Goal: Information Seeking & Learning: Learn about a topic

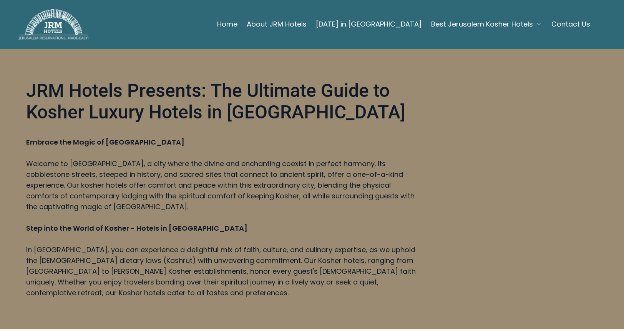
click at [216, 172] on p "Welcome to [GEOGRAPHIC_DATA], a city where the divine and enchanting coexist in…" at bounding box center [222, 185] width 393 height 54
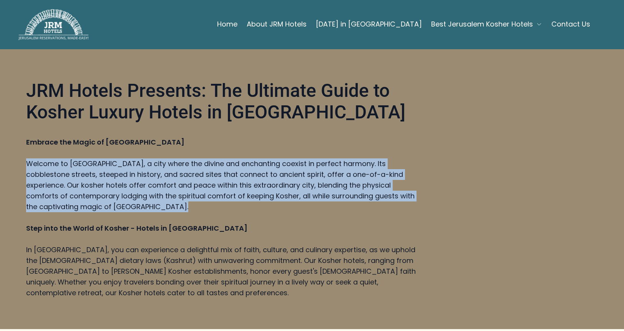
click at [216, 172] on p "Welcome to [GEOGRAPHIC_DATA], a city where the divine and enchanting coexist in…" at bounding box center [222, 185] width 393 height 54
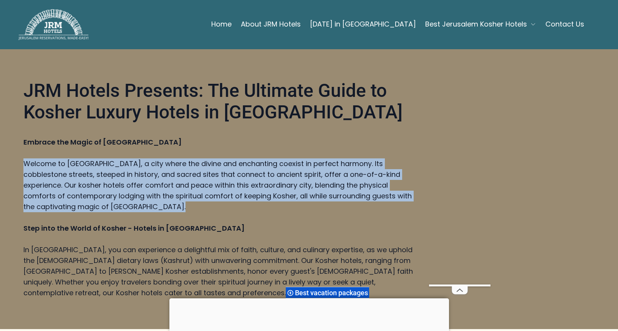
scroll to position [38, 0]
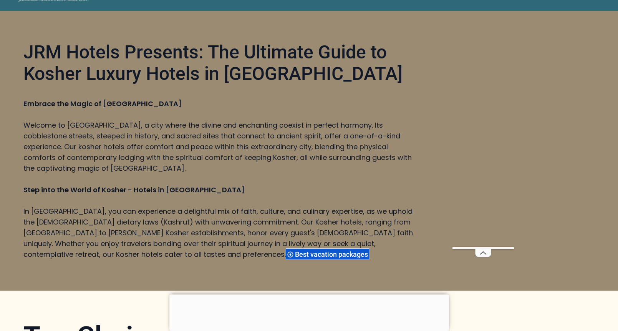
click at [220, 181] on div "JRM Hotels Presents: The Ultimate Guide to Kosher Luxury Hotels in [GEOGRAPHIC_…" at bounding box center [219, 150] width 393 height 218
click at [308, 294] on div at bounding box center [309, 294] width 280 height 0
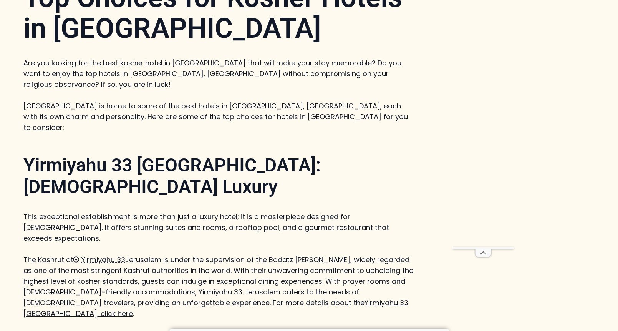
scroll to position [384, 0]
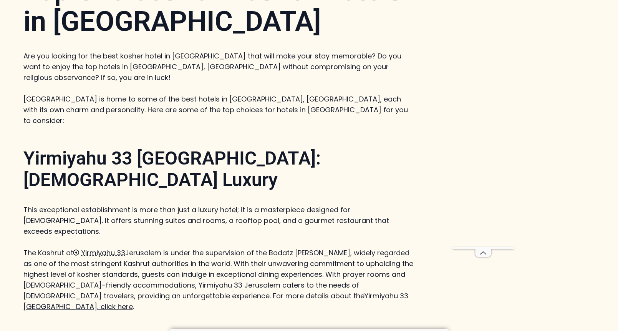
click at [162, 147] on strong "Yirmiyahu 33 [GEOGRAPHIC_DATA]: [DEMOGRAPHIC_DATA] Luxury" at bounding box center [171, 168] width 297 height 43
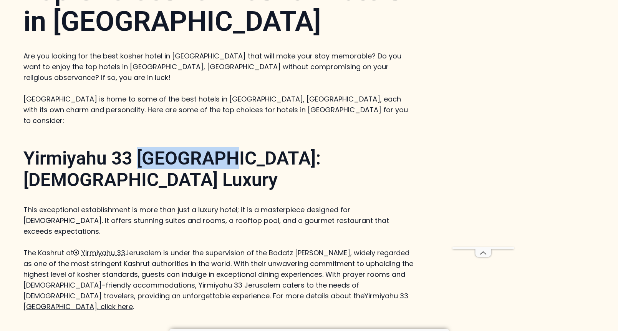
click at [162, 147] on strong "Yirmiyahu 33 [GEOGRAPHIC_DATA]: [DEMOGRAPHIC_DATA] Luxury" at bounding box center [171, 168] width 297 height 43
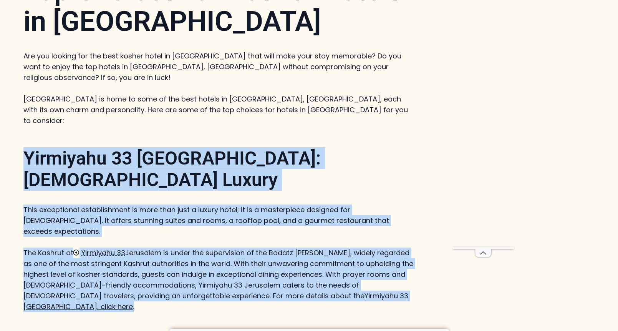
drag, startPoint x: 162, startPoint y: 141, endPoint x: 176, endPoint y: 191, distance: 52.2
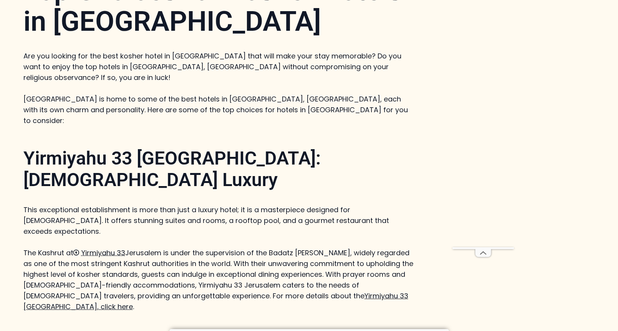
click at [170, 204] on p "This exceptional establishment is more than just a luxury hotel; it is a master…" at bounding box center [219, 220] width 393 height 32
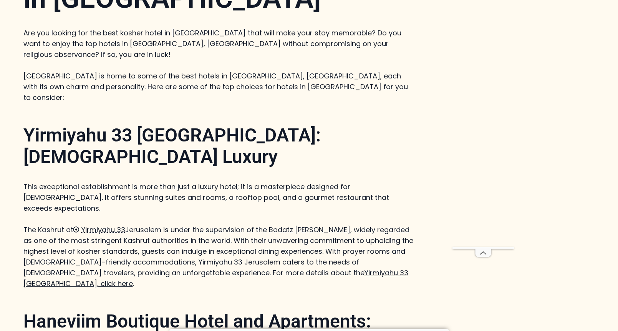
scroll to position [538, 0]
